Goal: Information Seeking & Learning: Learn about a topic

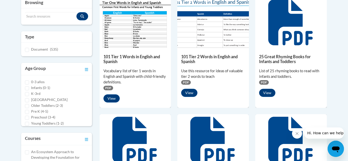
scroll to position [130, 0]
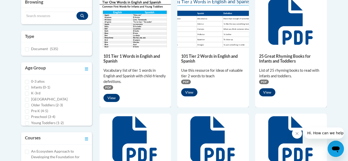
click at [29, 111] on div "Pre K (4-5)" at bounding box center [56, 111] width 63 height 6
click at [27, 111] on input "Pre K (4-5)" at bounding box center [27, 111] width 4 height 4
checkbox input "true"
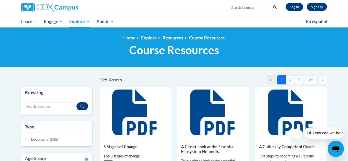
scroll to position [38, 0]
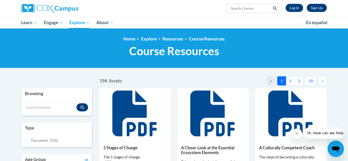
click at [290, 79] on button "2" at bounding box center [290, 80] width 9 height 9
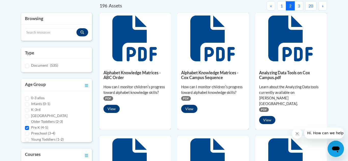
scroll to position [99, 0]
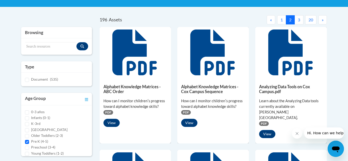
click at [298, 19] on button "3" at bounding box center [298, 19] width 9 height 9
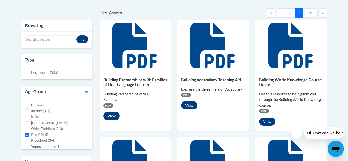
scroll to position [68, 0]
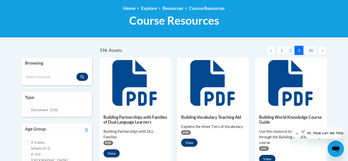
click at [323, 53] on button "»" at bounding box center [322, 50] width 8 height 9
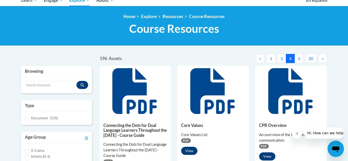
scroll to position [61, 0]
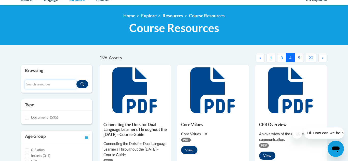
click at [38, 85] on input "Search resources" at bounding box center [50, 84] width 51 height 9
type input "handwriting"
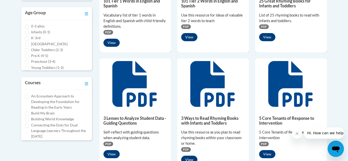
scroll to position [193, 0]
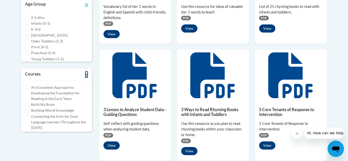
click at [85, 76] on icon "Toggle collapse" at bounding box center [86, 75] width 3 height 3
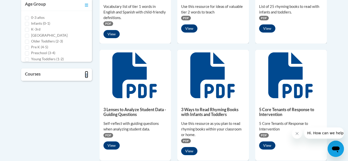
click at [85, 76] on icon "Toggle collapse" at bounding box center [86, 75] width 3 height 3
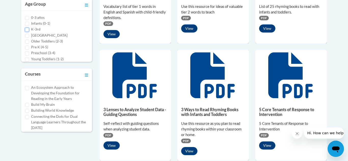
click at [27, 30] on input "K-3rd" at bounding box center [27, 30] width 4 height 4
checkbox input "true"
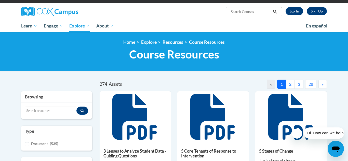
scroll to position [20, 0]
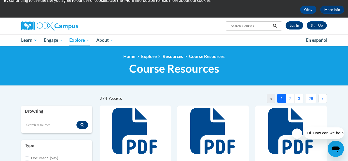
click at [290, 98] on button "2" at bounding box center [290, 98] width 9 height 9
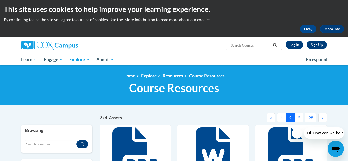
scroll to position [0, 0]
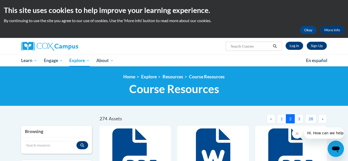
click at [300, 121] on button "3" at bounding box center [298, 118] width 9 height 9
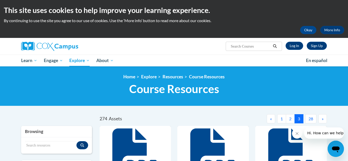
click at [324, 118] on button "»" at bounding box center [322, 118] width 8 height 9
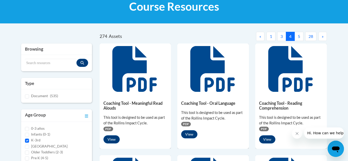
scroll to position [81, 0]
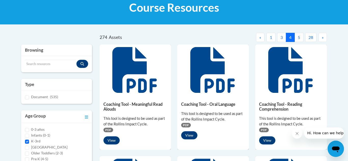
click at [298, 38] on button "5" at bounding box center [298, 37] width 9 height 9
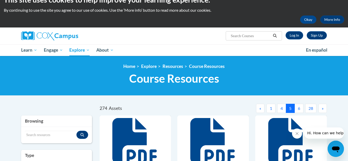
scroll to position [10, 0]
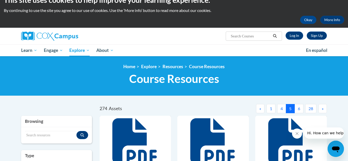
click at [299, 106] on button "6" at bounding box center [298, 108] width 9 height 9
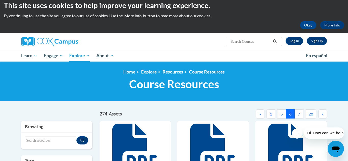
scroll to position [0, 0]
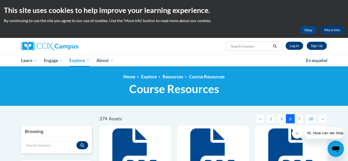
click at [300, 121] on button "7" at bounding box center [298, 118] width 9 height 9
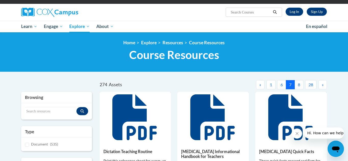
scroll to position [20, 0]
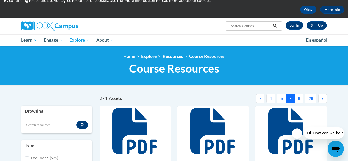
click at [300, 101] on button "8" at bounding box center [298, 98] width 9 height 9
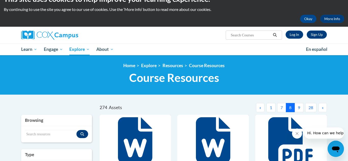
scroll to position [10, 0]
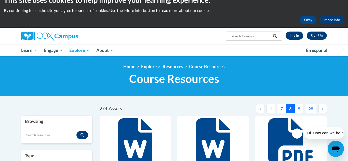
click at [299, 108] on button "9" at bounding box center [298, 108] width 9 height 9
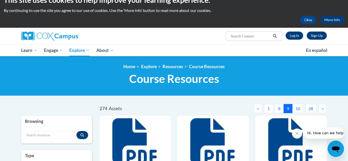
click at [297, 113] on button "10" at bounding box center [297, 108] width 11 height 9
click at [300, 108] on button "11" at bounding box center [297, 108] width 11 height 9
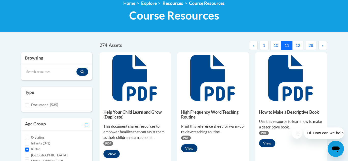
scroll to position [71, 0]
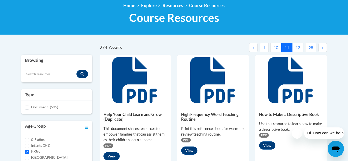
click at [302, 47] on button "12" at bounding box center [297, 47] width 11 height 9
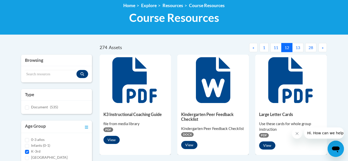
click at [297, 49] on button "13" at bounding box center [297, 47] width 11 height 9
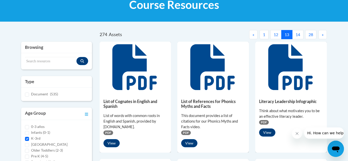
scroll to position [81, 0]
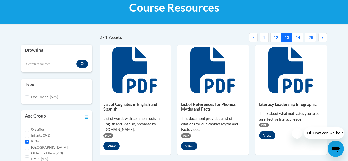
click at [299, 35] on button "14" at bounding box center [297, 37] width 11 height 9
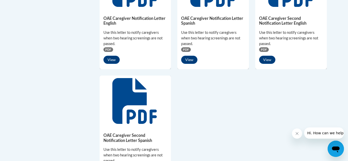
scroll to position [407, 0]
